Goal: Transaction & Acquisition: Purchase product/service

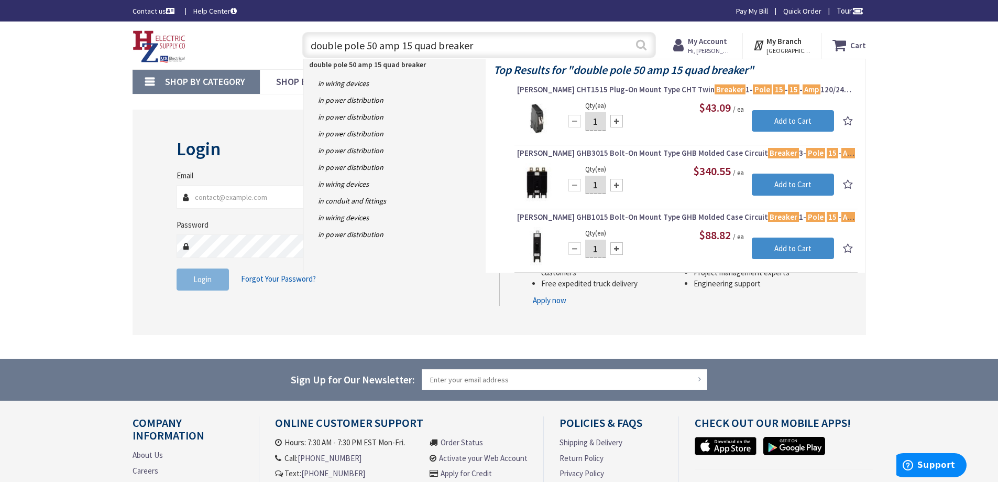
type input "double pole 50 amp 15 quad breaker"
click at [639, 42] on button "Search" at bounding box center [642, 45] width 14 height 24
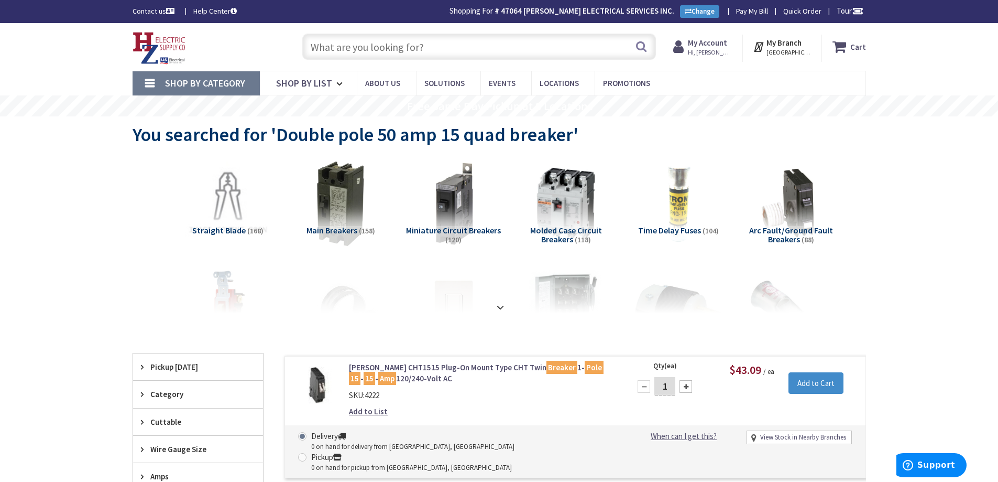
click at [367, 50] on input "text" at bounding box center [479, 47] width 354 height 26
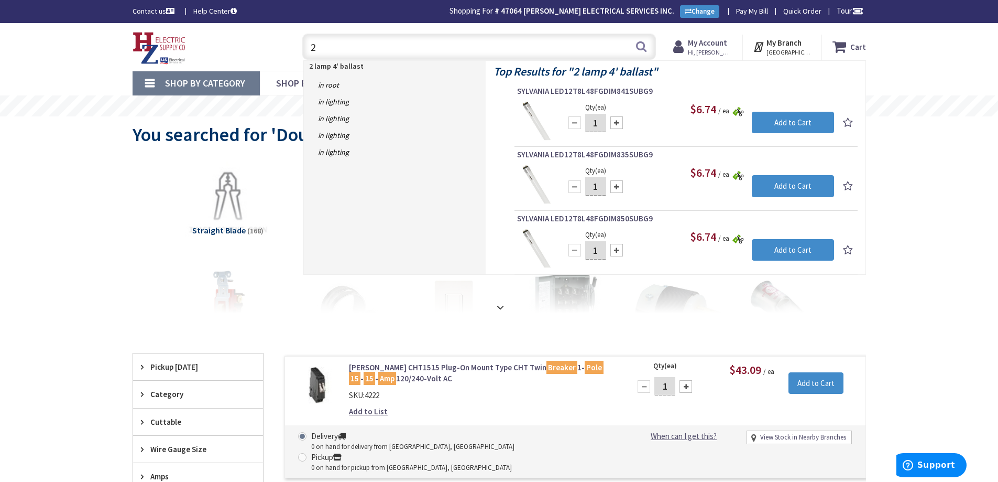
type input "2"
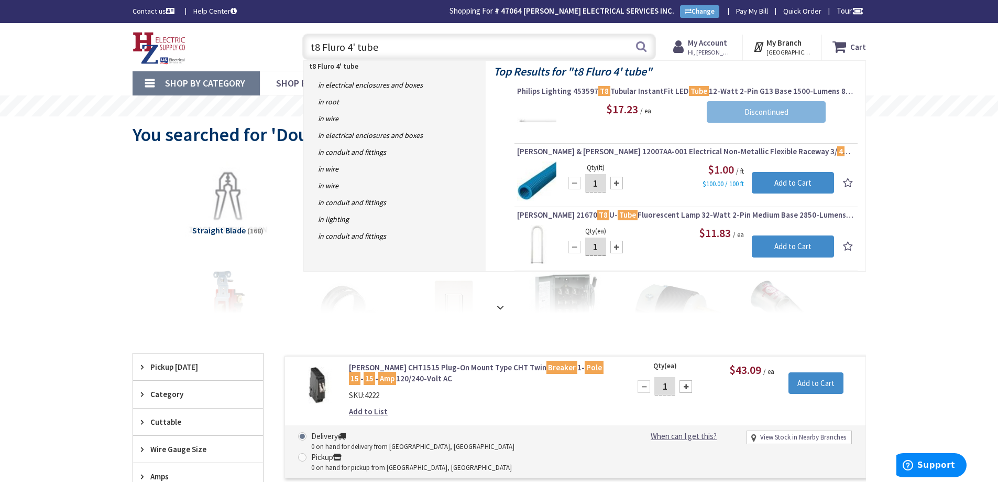
type input "t8 Fluro 4' tube"
